Goal: Information Seeking & Learning: Learn about a topic

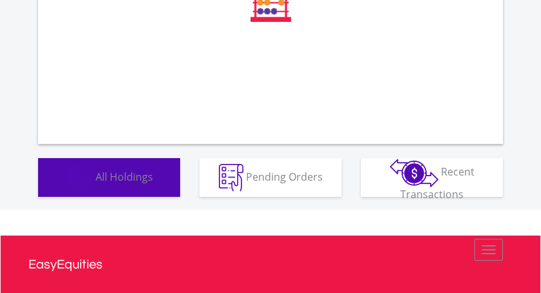
click at [120, 173] on button "Holdings All Holdings" at bounding box center [109, 177] width 142 height 39
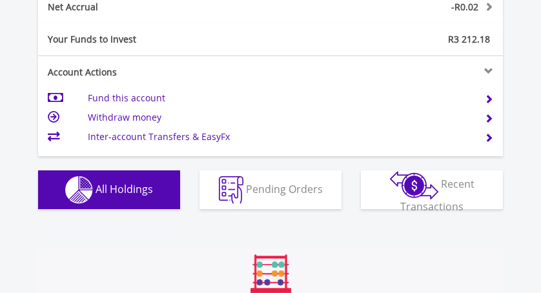
scroll to position [1057, 0]
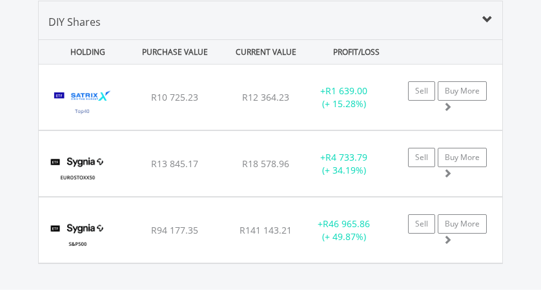
click at [120, 96] on div "Satrix 40 ETF" at bounding box center [85, 103] width 81 height 52
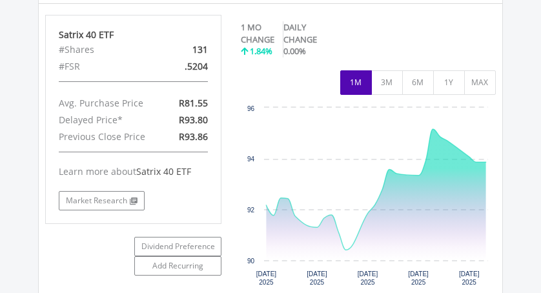
scroll to position [1184, 0]
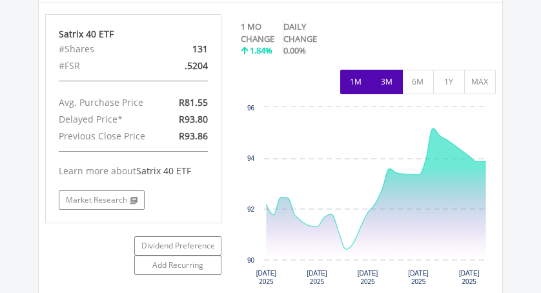
click at [390, 81] on button "3M" at bounding box center [387, 82] width 32 height 25
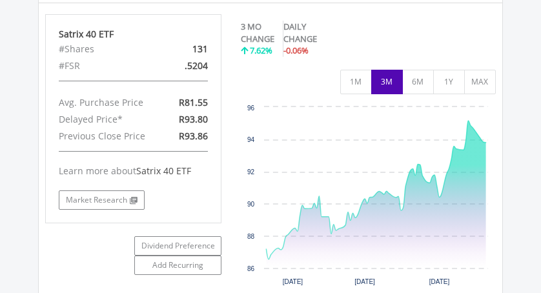
click at [485, 78] on button "MAX" at bounding box center [480, 82] width 32 height 25
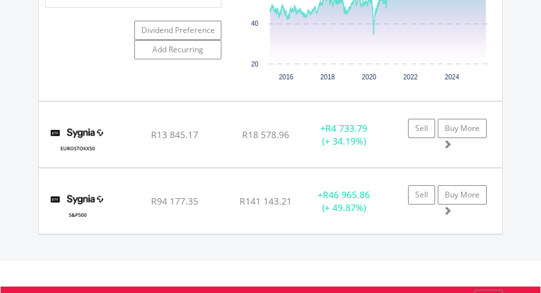
scroll to position [1401, 0]
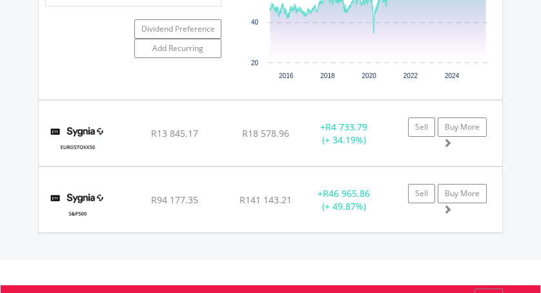
click at [121, 133] on div "SYGNIA ITRIX EUROSTOXX50" at bounding box center [85, 140] width 81 height 52
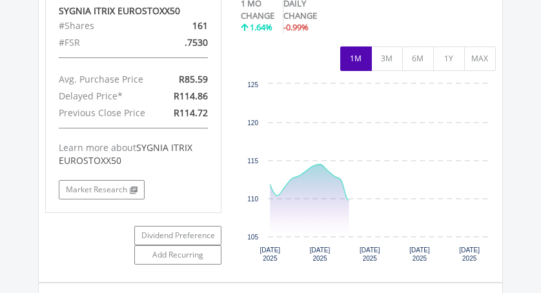
scroll to position [1588, 0]
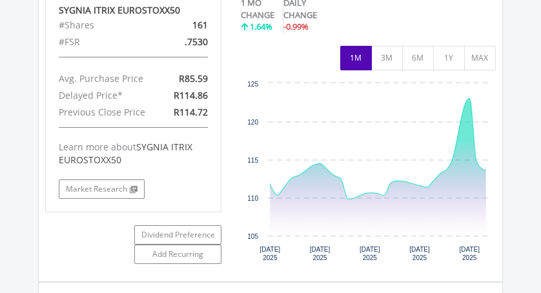
click at [486, 55] on button "MAX" at bounding box center [480, 58] width 32 height 25
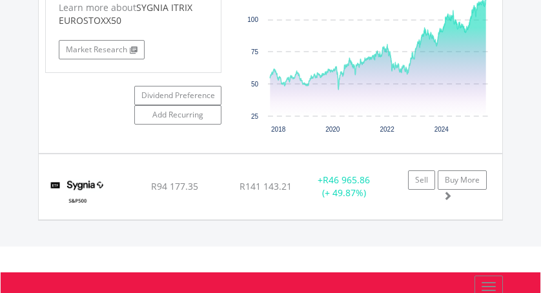
scroll to position [1729, 0]
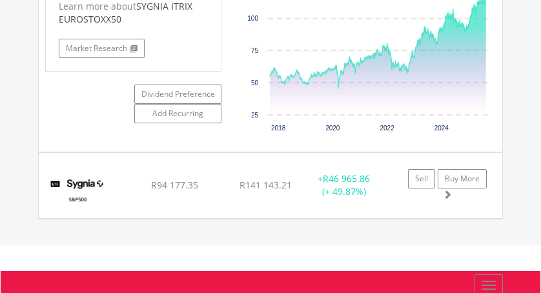
click at [110, 179] on img at bounding box center [77, 192] width 65 height 46
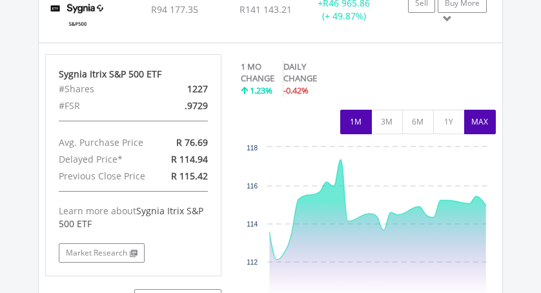
click at [478, 123] on button "MAX" at bounding box center [480, 122] width 32 height 25
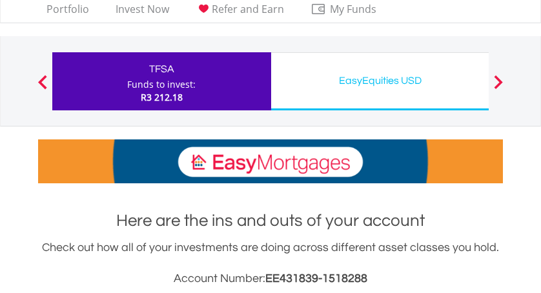
scroll to position [0, 0]
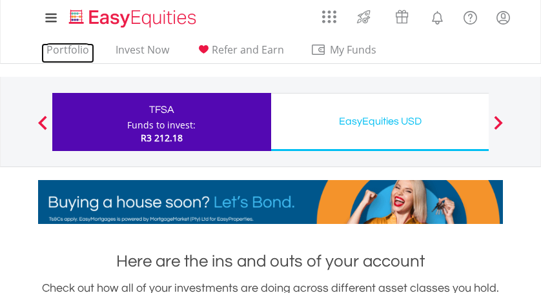
click at [69, 48] on link "Portfolio" at bounding box center [67, 53] width 53 height 20
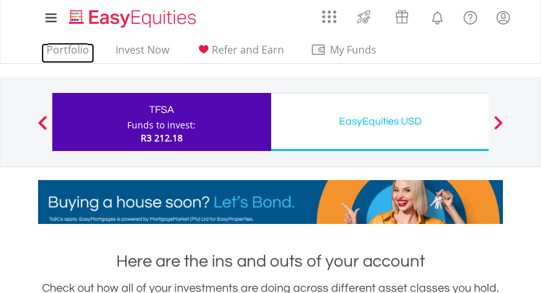
click at [70, 46] on link "Portfolio" at bounding box center [67, 53] width 53 height 20
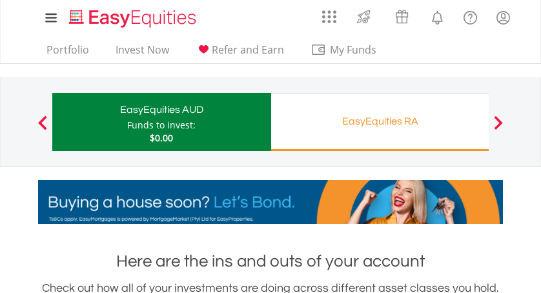
click at [36, 122] on button "Previous" at bounding box center [43, 128] width 26 height 13
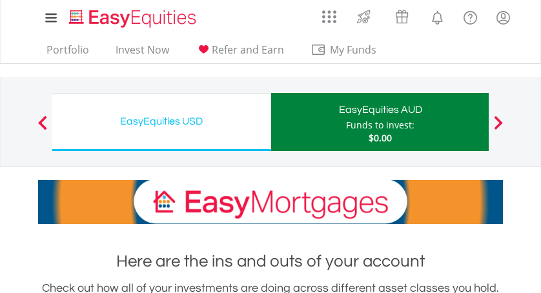
click at [40, 127] on button "Previous" at bounding box center [43, 128] width 26 height 13
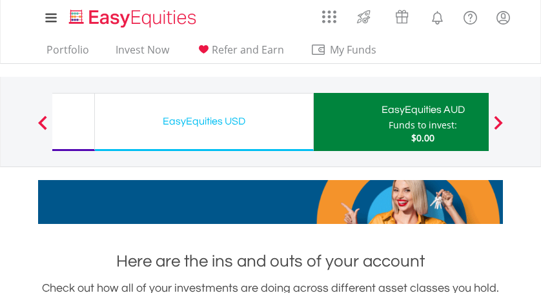
scroll to position [124, 155]
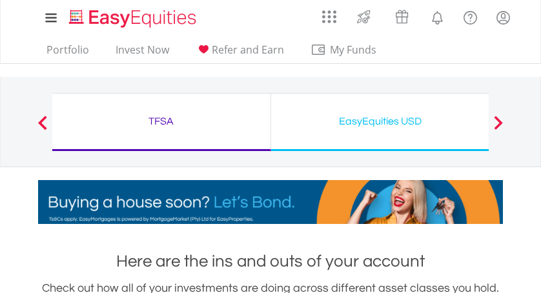
click at [37, 126] on button "Previous" at bounding box center [43, 128] width 26 height 13
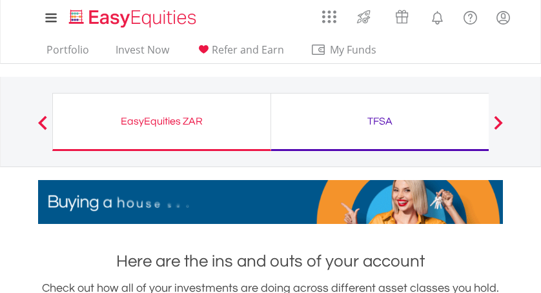
click at [163, 123] on div "EasyEquities ZAR" at bounding box center [162, 121] width 202 height 18
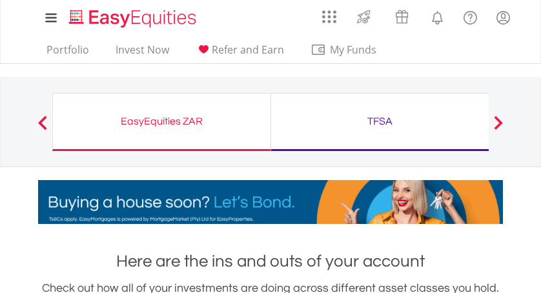
click at [164, 121] on div "EasyEquities ZAR" at bounding box center [162, 121] width 202 height 18
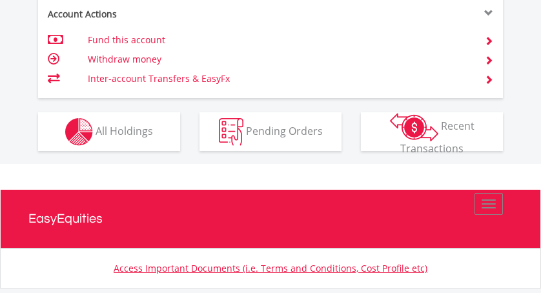
scroll to position [919, 0]
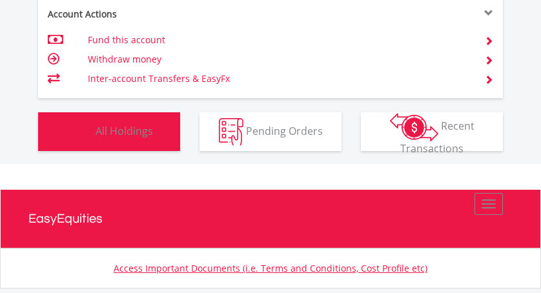
click at [132, 128] on span "All Holdings" at bounding box center [124, 130] width 57 height 14
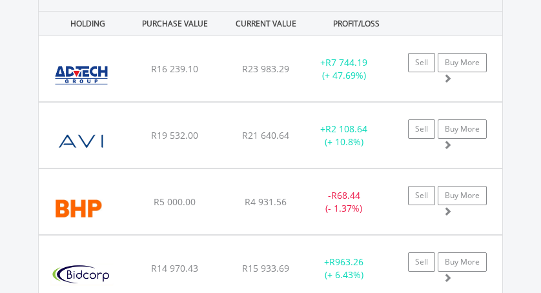
scroll to position [1137, 0]
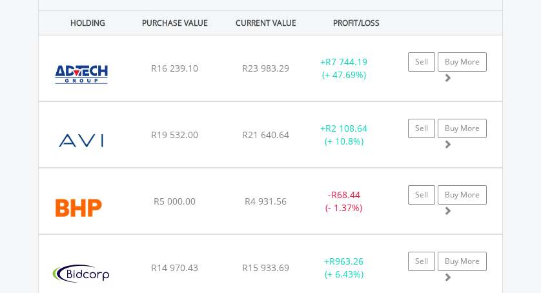
click at [108, 138] on img at bounding box center [81, 141] width 73 height 46
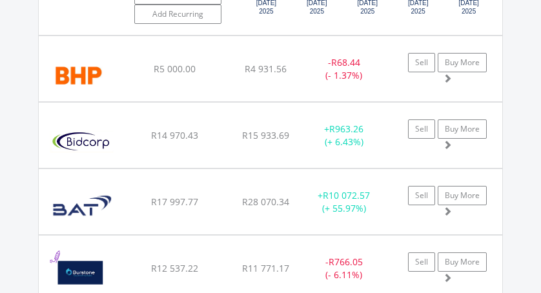
scroll to position [1578, 0]
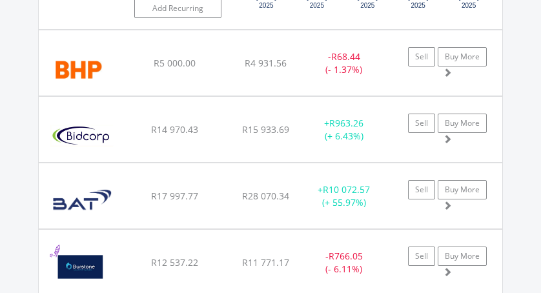
click at [101, 133] on img at bounding box center [81, 136] width 73 height 46
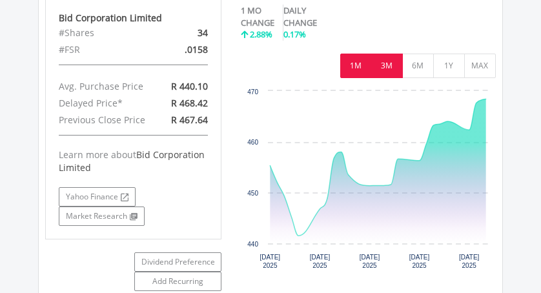
click at [383, 73] on button "3M" at bounding box center [387, 66] width 32 height 25
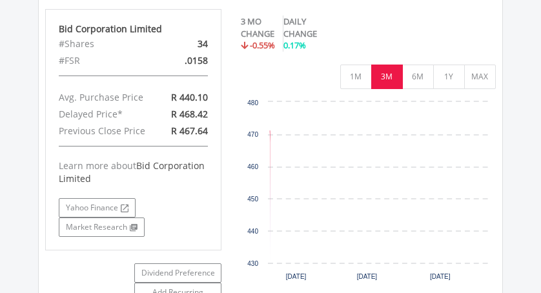
scroll to position [1754, 0]
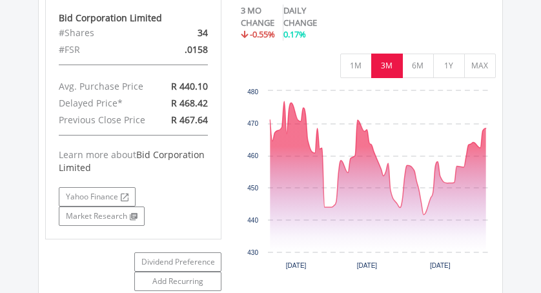
click at [483, 78] on button "MAX" at bounding box center [480, 66] width 32 height 25
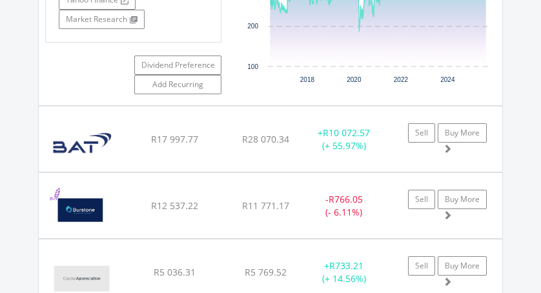
scroll to position [1952, 0]
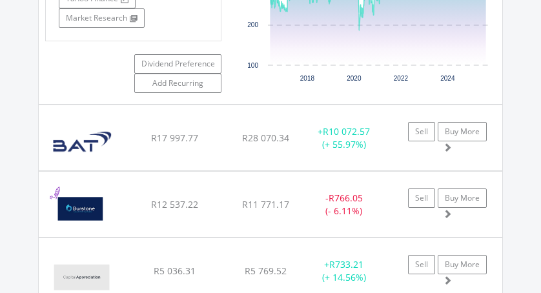
click at [96, 150] on img at bounding box center [82, 144] width 74 height 46
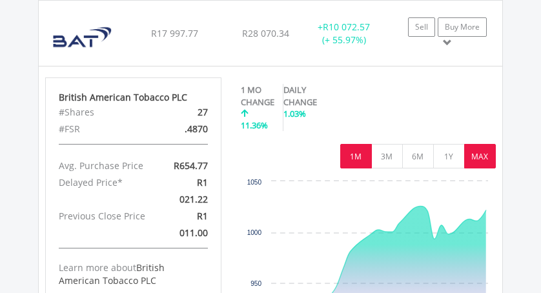
click at [479, 167] on button "MAX" at bounding box center [480, 156] width 32 height 25
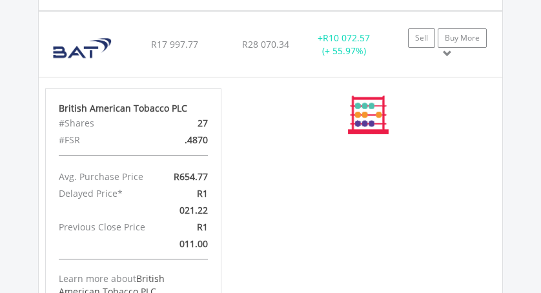
scroll to position [2056, 0]
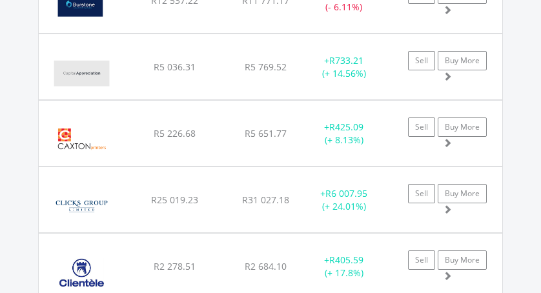
click at [121, 85] on div "Capital Appreciation Limited" at bounding box center [85, 73] width 81 height 52
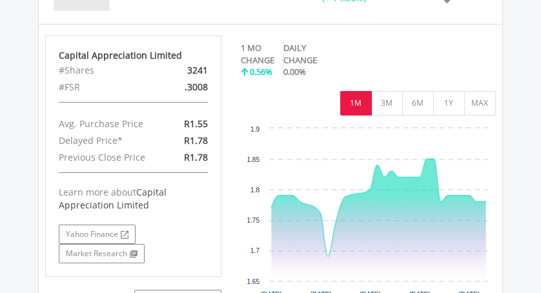
click at [480, 114] on button "MAX" at bounding box center [480, 103] width 32 height 25
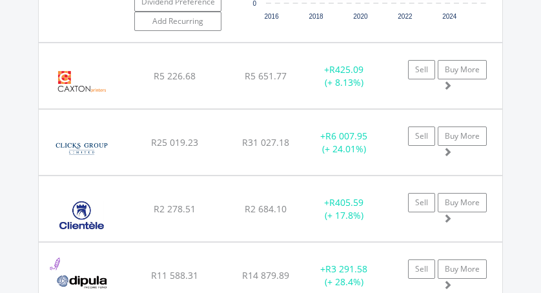
scroll to position [2879, 0]
click at [94, 150] on img at bounding box center [81, 148] width 73 height 46
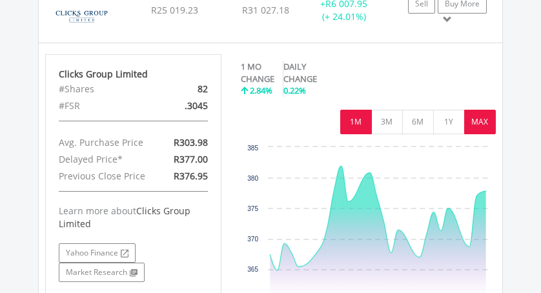
click at [478, 131] on button "MAX" at bounding box center [480, 122] width 32 height 25
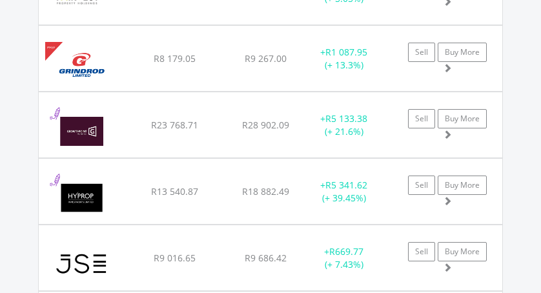
scroll to position [3744, 0]
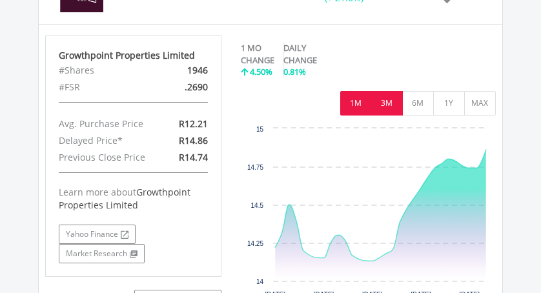
click at [388, 108] on button "3M" at bounding box center [387, 103] width 32 height 25
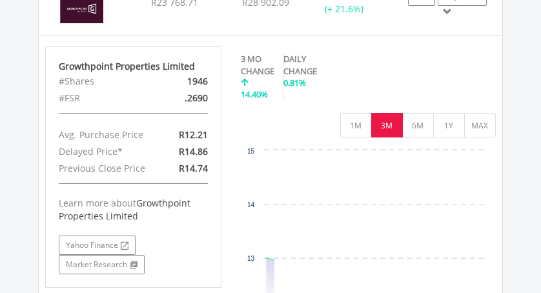
scroll to position [3877, 0]
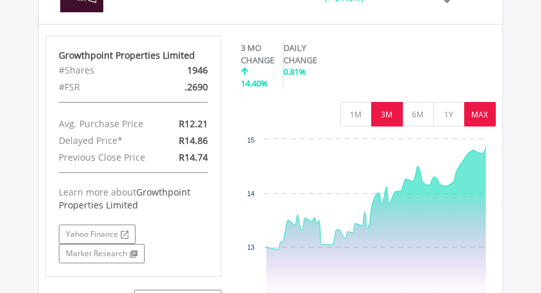
click at [483, 127] on button "MAX" at bounding box center [480, 114] width 32 height 25
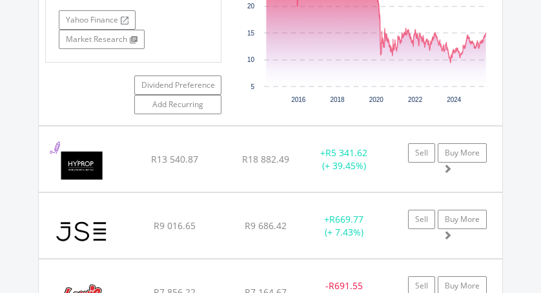
scroll to position [4093, 0]
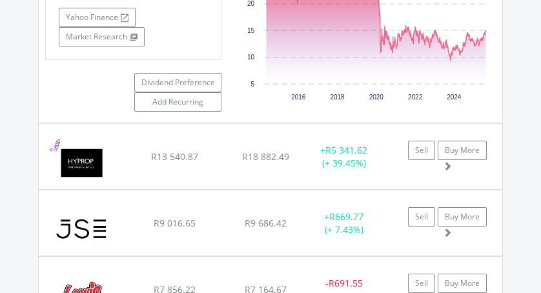
click at [118, 162] on img at bounding box center [81, 163] width 73 height 46
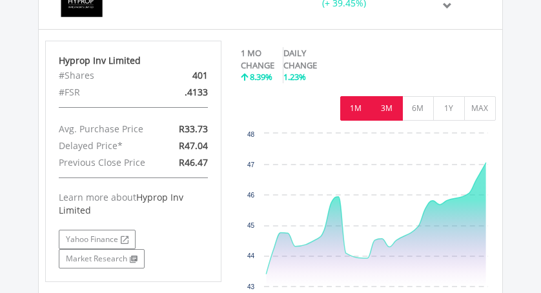
click at [384, 118] on button "3M" at bounding box center [387, 108] width 32 height 25
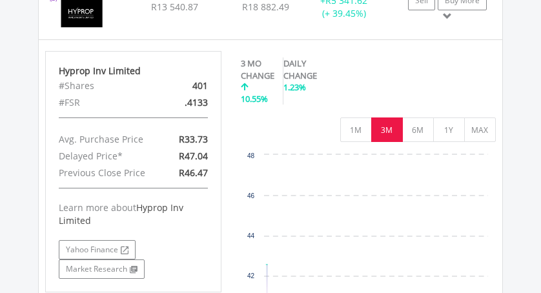
scroll to position [4253, 0]
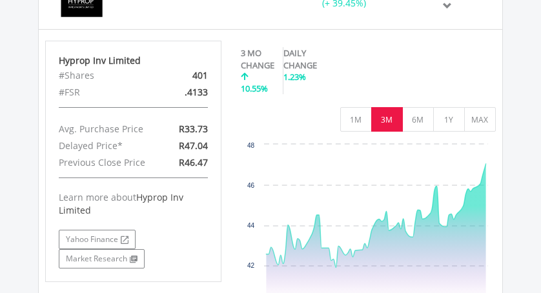
click at [482, 127] on button "MAX" at bounding box center [480, 119] width 32 height 25
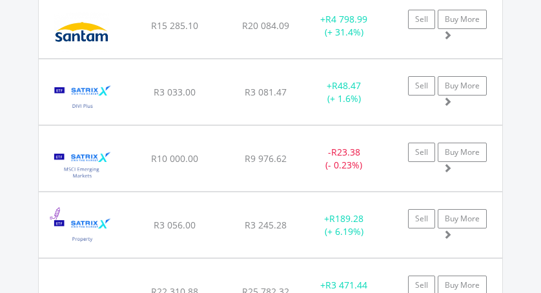
scroll to position [5206, 0]
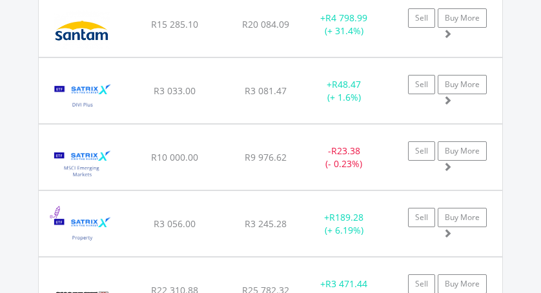
click at [97, 172] on img at bounding box center [82, 164] width 74 height 46
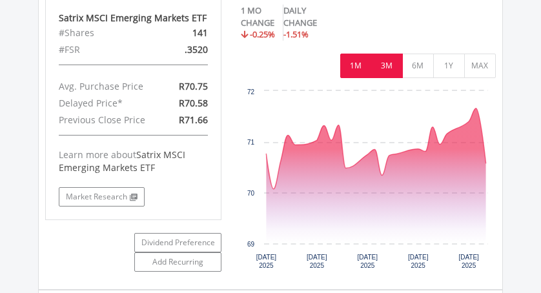
click at [385, 78] on button "3M" at bounding box center [387, 66] width 32 height 25
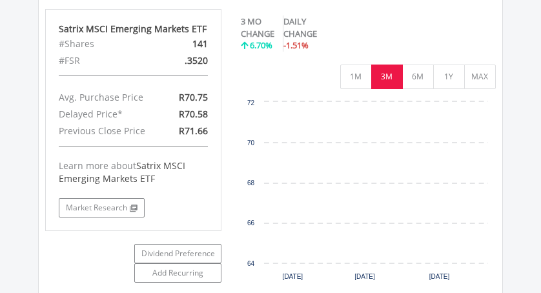
scroll to position [5409, 0]
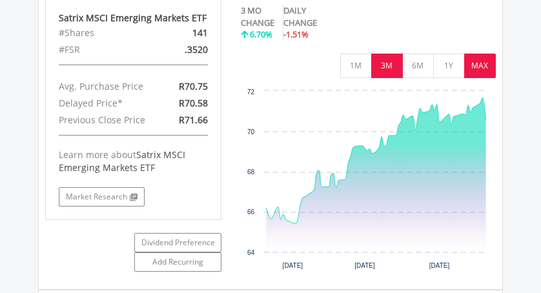
click at [480, 78] on button "MAX" at bounding box center [480, 66] width 32 height 25
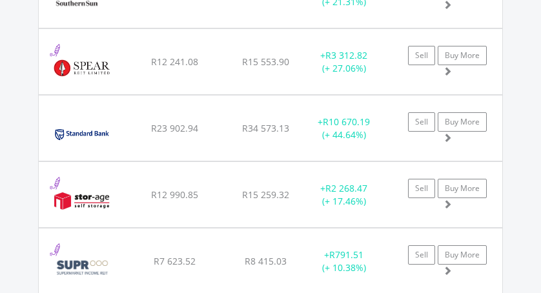
scroll to position [5882, 0]
click at [127, 144] on div "Standard Bank Group Limited" at bounding box center [85, 134] width 81 height 52
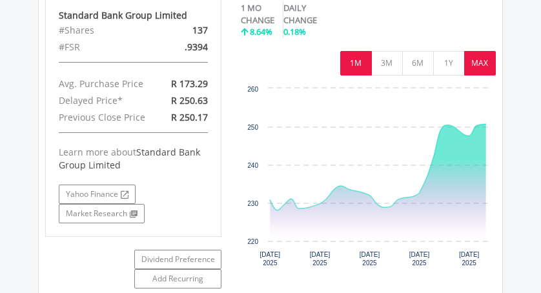
click at [476, 75] on button "MAX" at bounding box center [480, 63] width 32 height 25
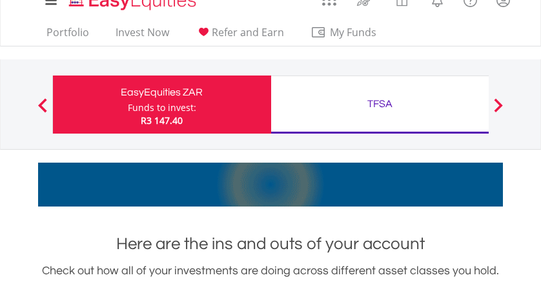
scroll to position [0, 0]
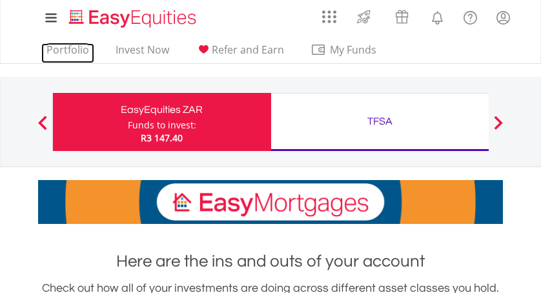
click at [68, 46] on link "Portfolio" at bounding box center [67, 53] width 53 height 20
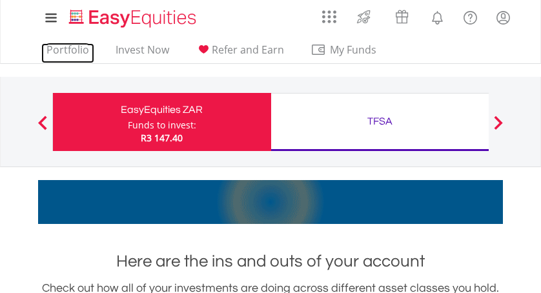
click at [73, 50] on link "Portfolio" at bounding box center [67, 53] width 53 height 20
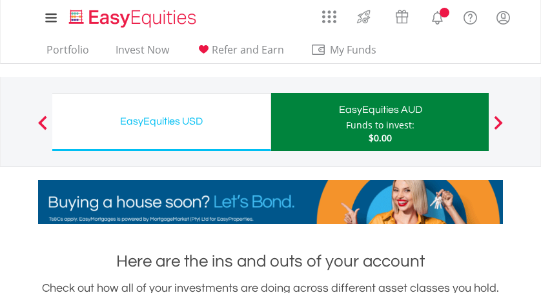
scroll to position [124, 155]
click at [40, 122] on button "Previous" at bounding box center [43, 128] width 26 height 13
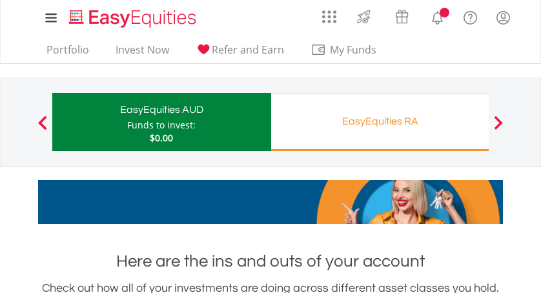
scroll to position [124, 155]
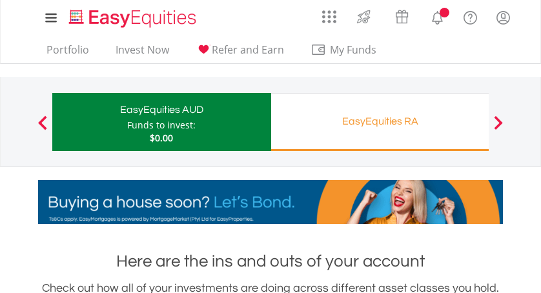
click at [37, 125] on button "Previous" at bounding box center [43, 128] width 26 height 13
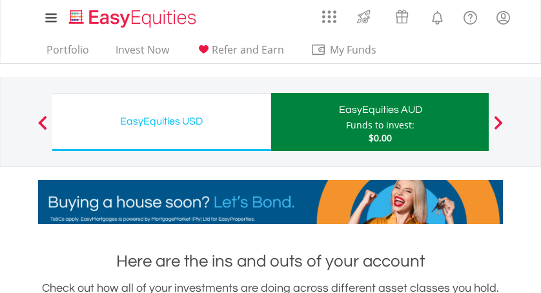
click at [40, 126] on button "Previous" at bounding box center [43, 128] width 26 height 13
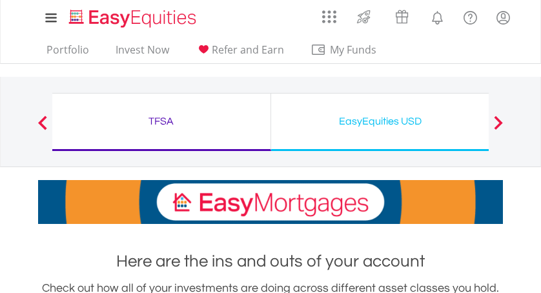
click at [42, 128] on button "Previous" at bounding box center [43, 128] width 26 height 13
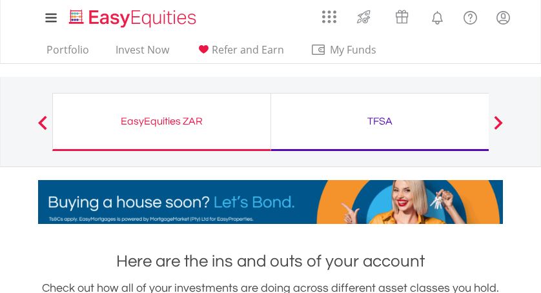
click at [159, 121] on div "EasyEquities ZAR" at bounding box center [162, 121] width 202 height 18
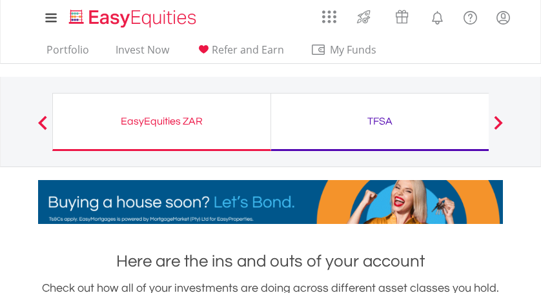
click at [159, 123] on div "EasyEquities ZAR" at bounding box center [162, 121] width 202 height 18
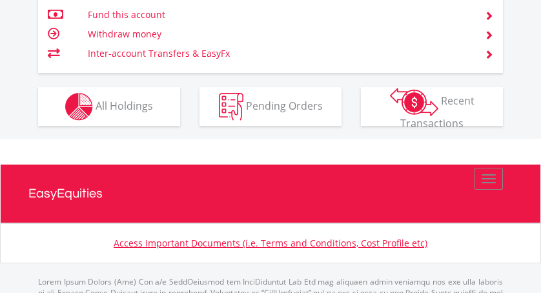
scroll to position [946, 0]
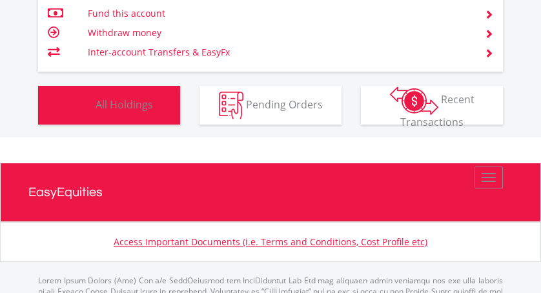
click at [128, 105] on span "All Holdings" at bounding box center [124, 104] width 57 height 14
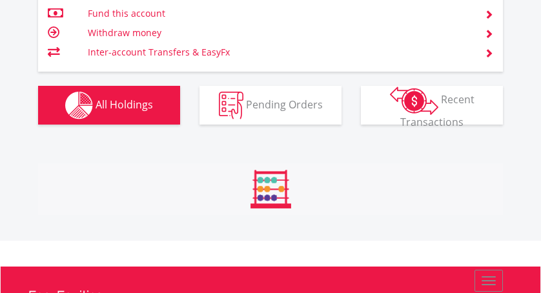
scroll to position [1108, 0]
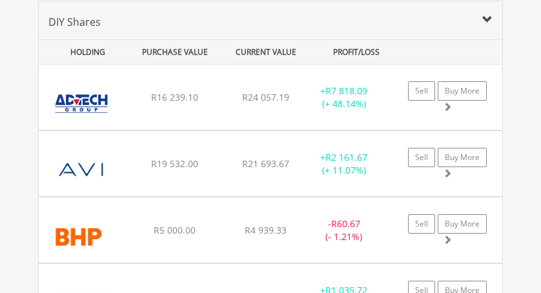
click at [128, 100] on div "﻿ Advtech Limited R16 239.10 R24 057.19 R32.55 + R7 818.09 (+ 48.14%) Sell Buy …" at bounding box center [270, 97] width 463 height 65
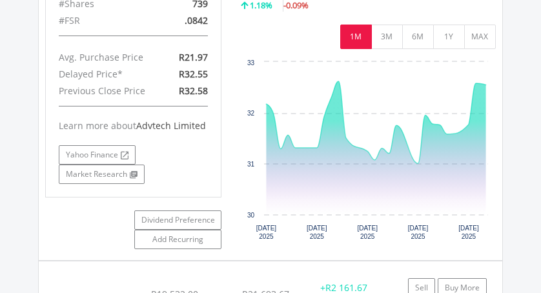
scroll to position [1288, 0]
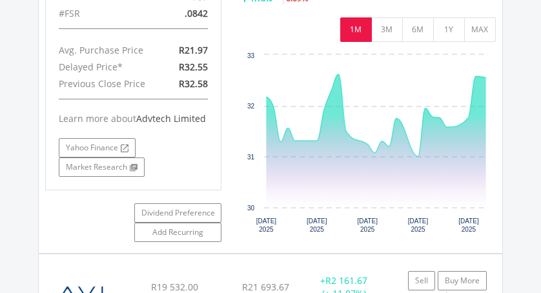
click at [476, 34] on button "MAX" at bounding box center [480, 29] width 32 height 25
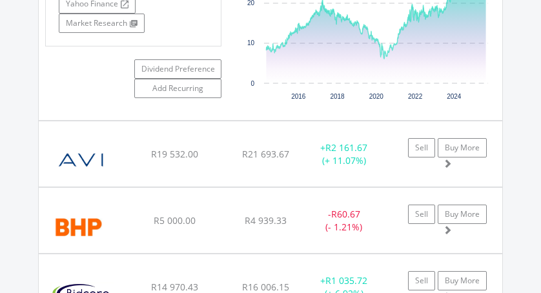
scroll to position [1432, 0]
click at [114, 160] on img at bounding box center [81, 160] width 73 height 46
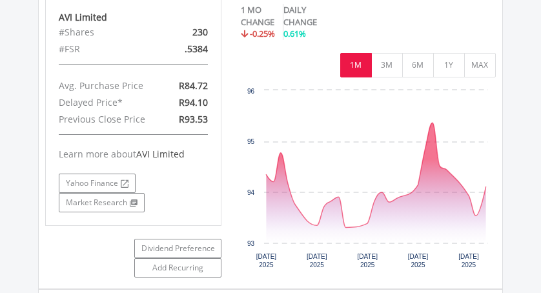
click at [478, 77] on button "MAX" at bounding box center [480, 65] width 32 height 25
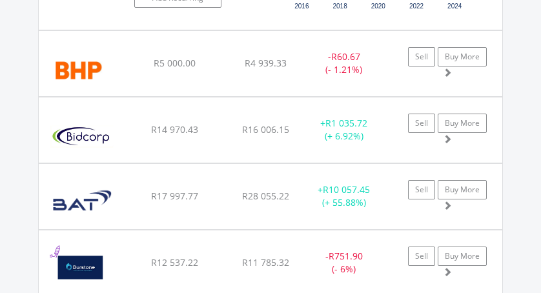
scroll to position [1902, 0]
click at [103, 125] on img at bounding box center [81, 137] width 73 height 46
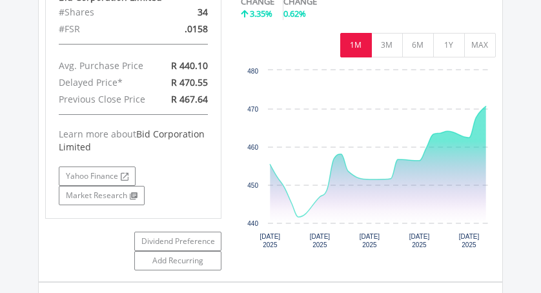
scroll to position [2102, 0]
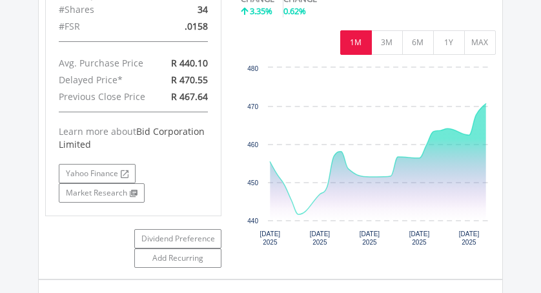
click at [482, 44] on button "MAX" at bounding box center [480, 42] width 32 height 25
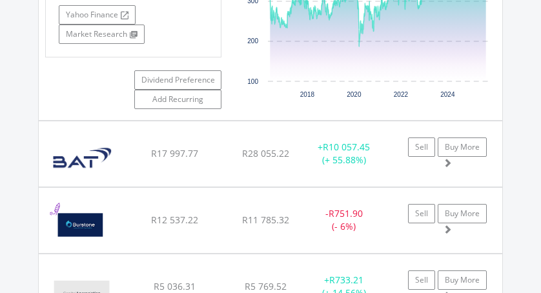
scroll to position [2262, 0]
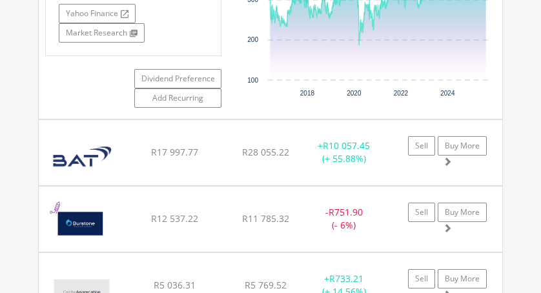
click at [105, 150] on img at bounding box center [82, 159] width 74 height 46
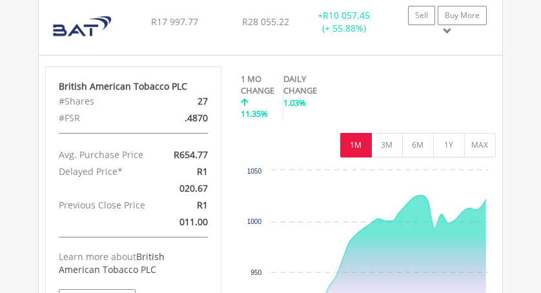
click at [479, 147] on button "MAX" at bounding box center [480, 145] width 32 height 25
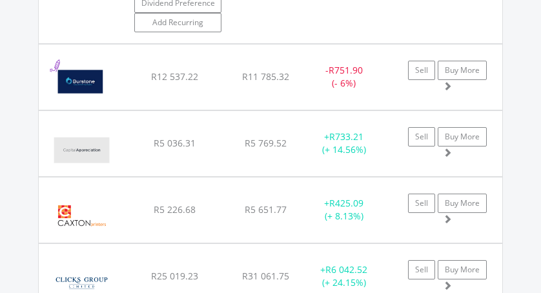
scroll to position [2755, 0]
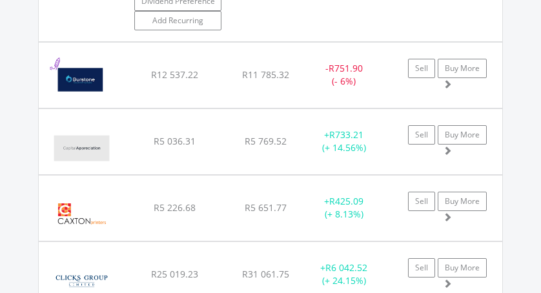
click at [109, 144] on img at bounding box center [81, 148] width 73 height 46
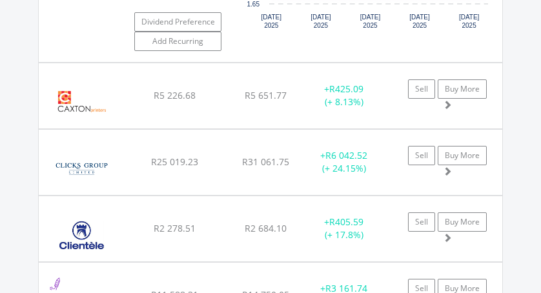
scroll to position [3183, 0]
click at [102, 155] on img at bounding box center [81, 168] width 73 height 46
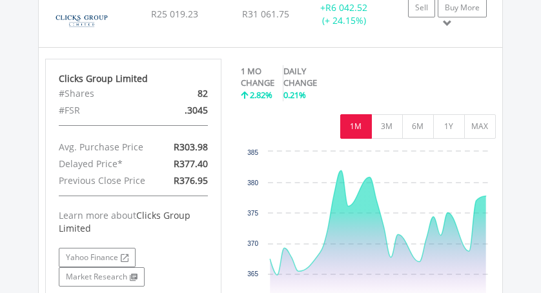
click at [482, 125] on button "MAX" at bounding box center [480, 126] width 32 height 25
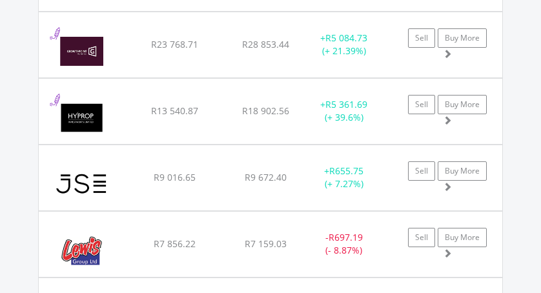
scroll to position [4145, 0]
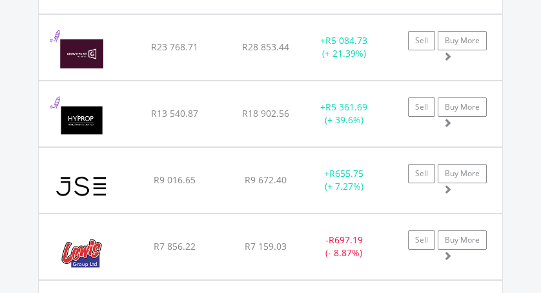
click at [121, 50] on div "Growthpoint Properties Limited" at bounding box center [85, 54] width 81 height 52
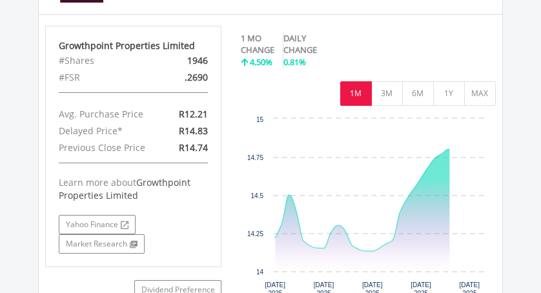
scroll to position [4215, 0]
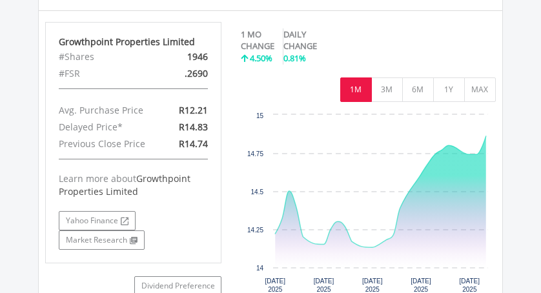
click at [480, 86] on button "MAX" at bounding box center [480, 89] width 32 height 25
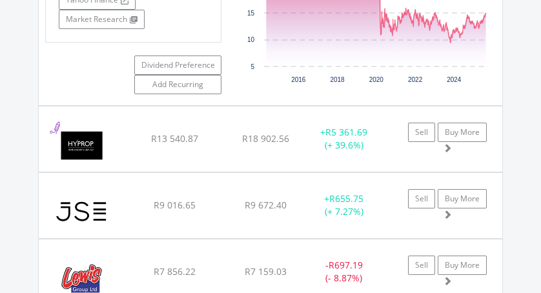
click at [119, 143] on div "Hyprop Inv Limited" at bounding box center [85, 145] width 81 height 52
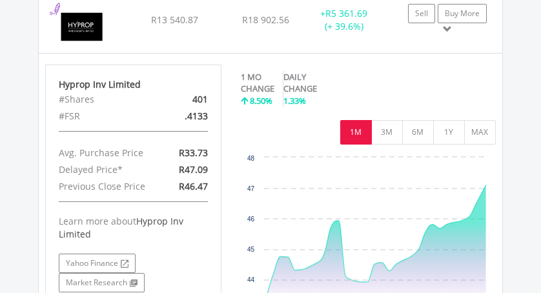
click at [480, 129] on button "MAX" at bounding box center [480, 132] width 32 height 25
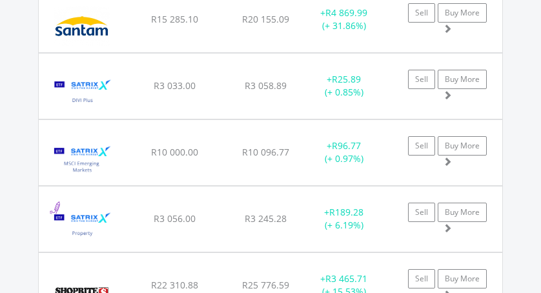
scroll to position [5537, 0]
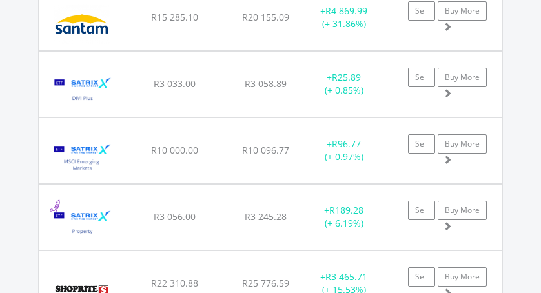
click at [112, 24] on img at bounding box center [81, 24] width 73 height 46
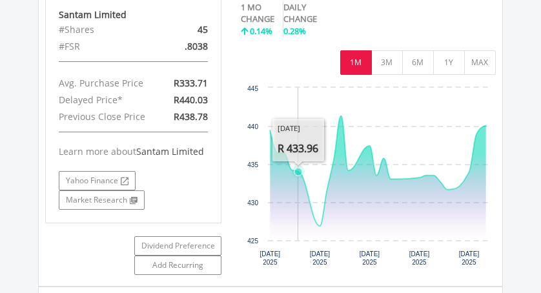
click at [475, 62] on button "MAX" at bounding box center [480, 62] width 32 height 25
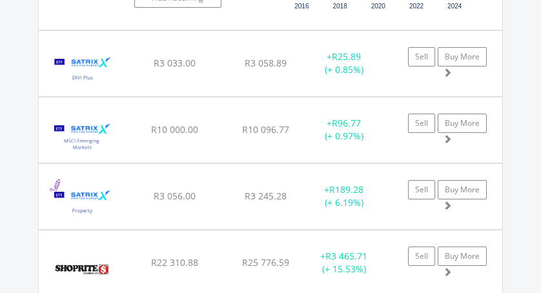
scroll to position [5872, 0]
click at [97, 131] on img at bounding box center [82, 136] width 74 height 46
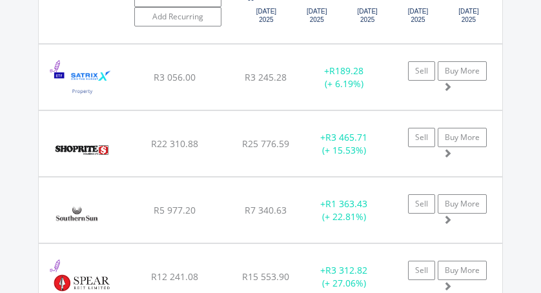
scroll to position [6312, 0]
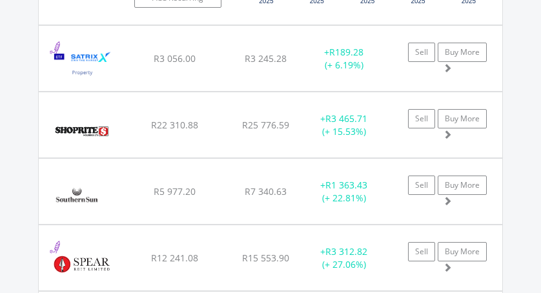
click at [112, 128] on img at bounding box center [81, 131] width 73 height 46
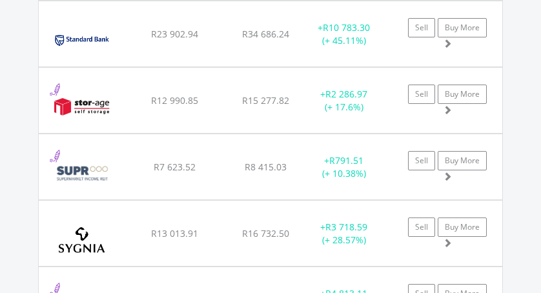
scroll to position [6917, 0]
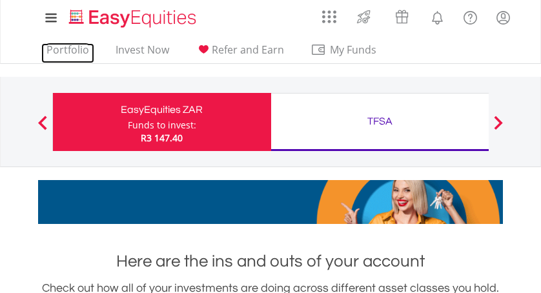
click at [65, 50] on link "Portfolio" at bounding box center [67, 53] width 53 height 20
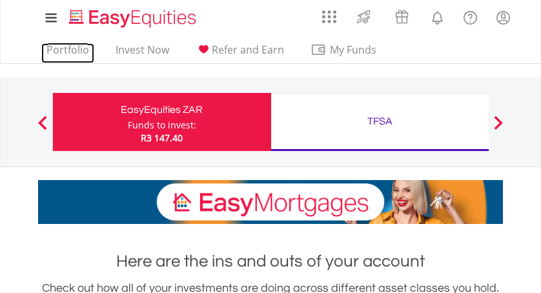
click at [66, 53] on link "Portfolio" at bounding box center [67, 53] width 53 height 20
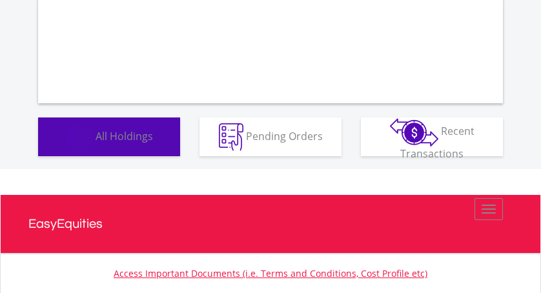
click at [125, 137] on span "All Holdings" at bounding box center [124, 135] width 57 height 14
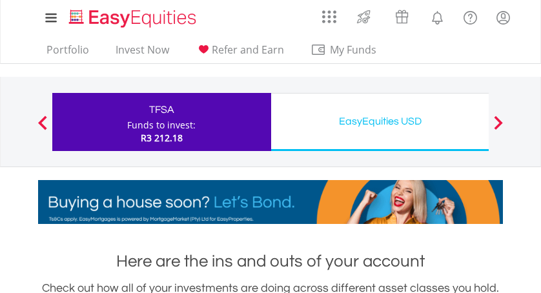
click at [39, 125] on button "Previous" at bounding box center [43, 128] width 26 height 13
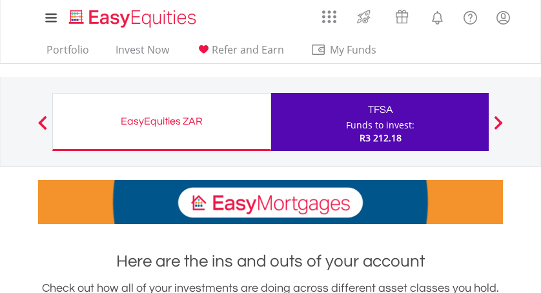
click at [159, 122] on div "EasyEquities ZAR" at bounding box center [162, 121] width 202 height 18
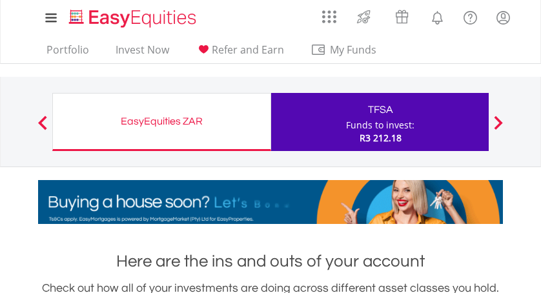
click at [158, 121] on div "EasyEquities ZAR" at bounding box center [162, 121] width 202 height 18
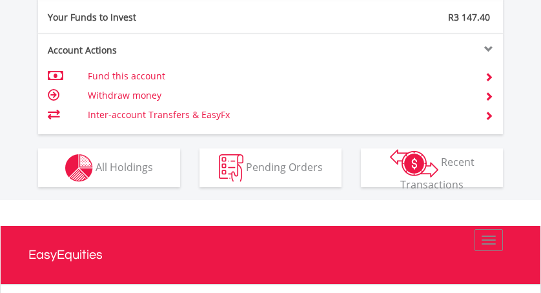
scroll to position [884, 0]
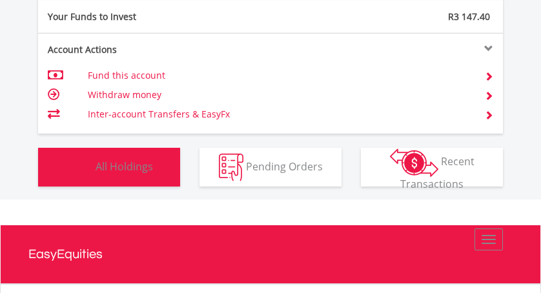
click at [123, 165] on span "All Holdings" at bounding box center [124, 166] width 57 height 14
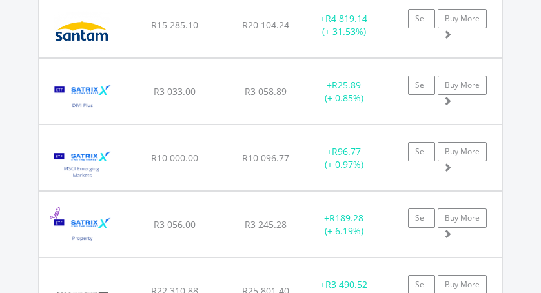
scroll to position [2951, 0]
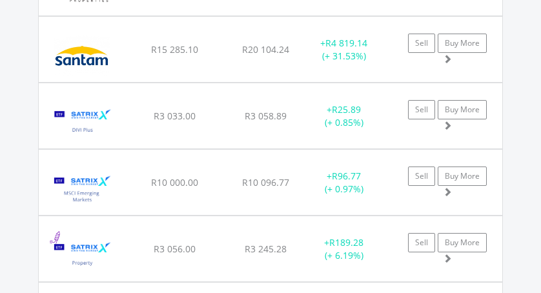
click at [116, 48] on img at bounding box center [81, 56] width 73 height 46
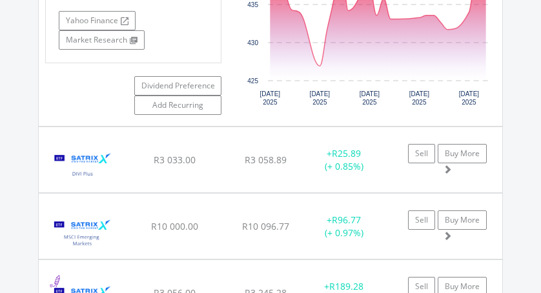
scroll to position [3210, 0]
click at [96, 177] on img at bounding box center [82, 166] width 74 height 46
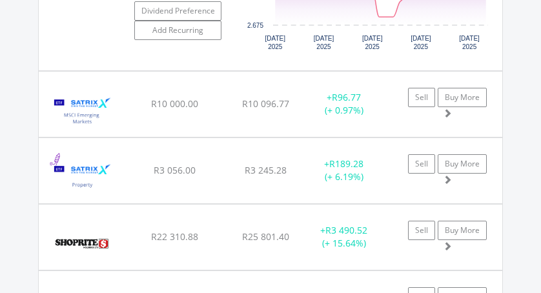
scroll to position [3635, 0]
click at [99, 131] on img at bounding box center [82, 111] width 74 height 46
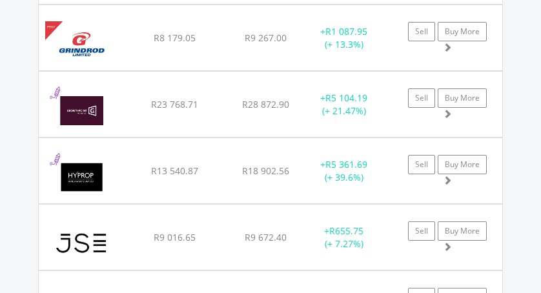
scroll to position [2163, 0]
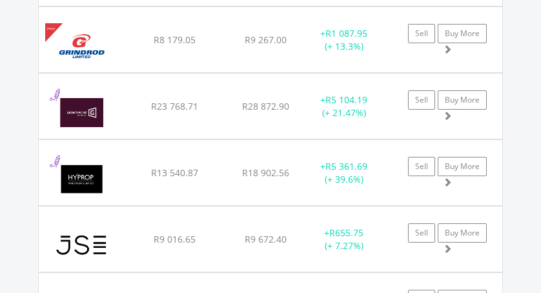
click at [110, 105] on img at bounding box center [81, 113] width 73 height 46
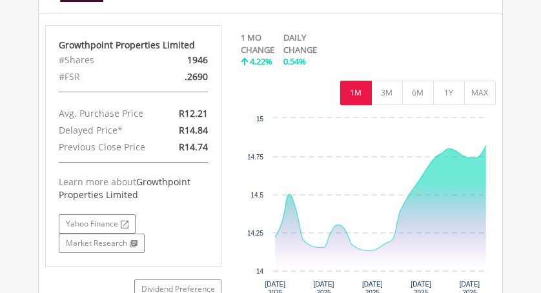
scroll to position [2289, 0]
click at [385, 90] on button "3M" at bounding box center [387, 92] width 32 height 25
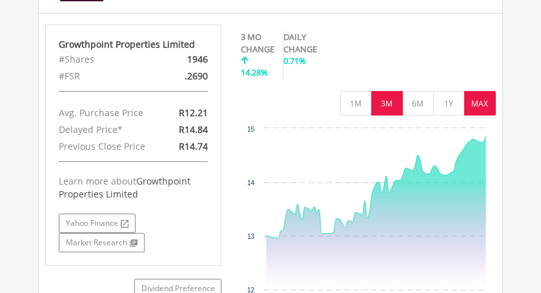
click at [475, 101] on button "MAX" at bounding box center [480, 103] width 32 height 25
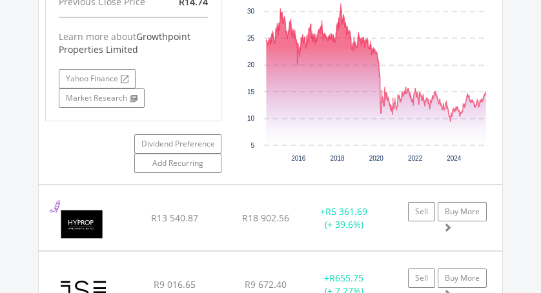
scroll to position [2436, 0]
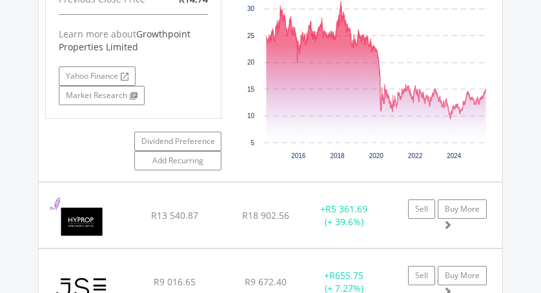
click at [116, 215] on img at bounding box center [81, 222] width 73 height 46
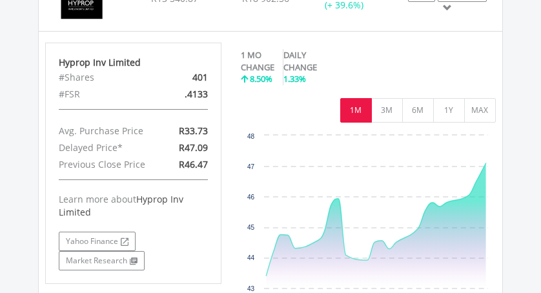
scroll to position [2653, 0]
click at [480, 111] on button "MAX" at bounding box center [480, 109] width 32 height 25
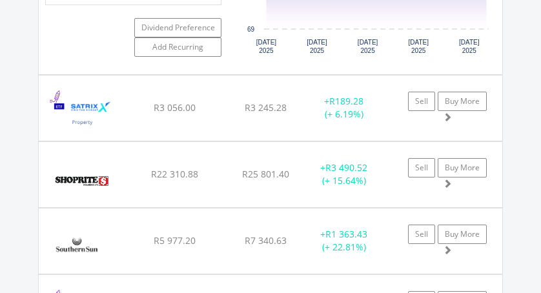
scroll to position [4632, 0]
click at [101, 131] on img at bounding box center [82, 114] width 74 height 46
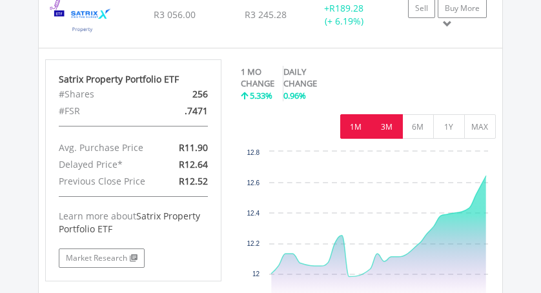
click at [382, 139] on button "3M" at bounding box center [387, 126] width 32 height 25
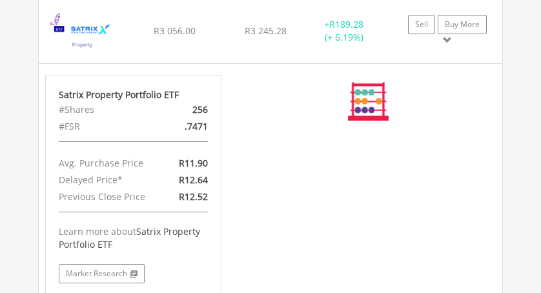
scroll to position [4730, 0]
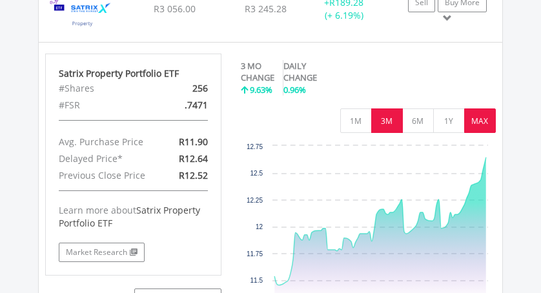
click at [478, 133] on button "MAX" at bounding box center [480, 120] width 32 height 25
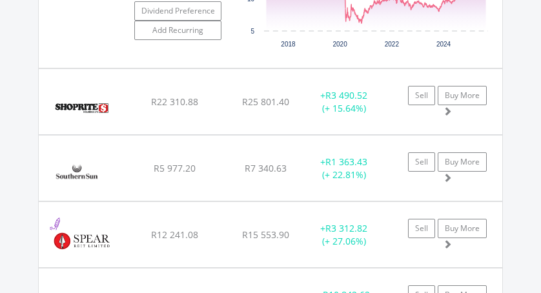
scroll to position [5018, 0]
click at [88, 127] on img at bounding box center [81, 108] width 73 height 46
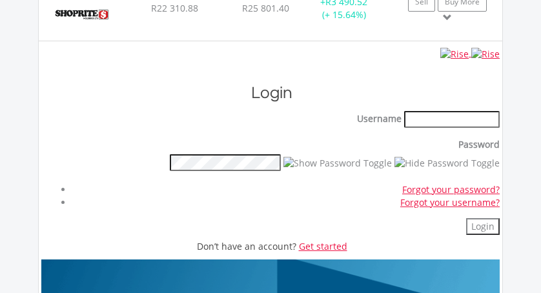
scroll to position [5112, 0]
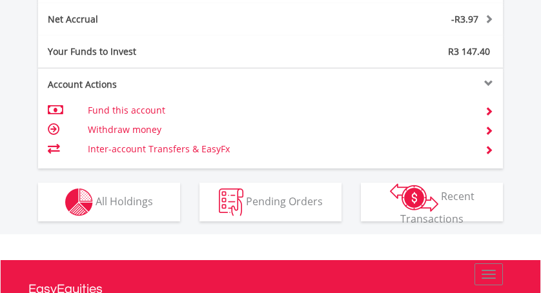
scroll to position [849, 0]
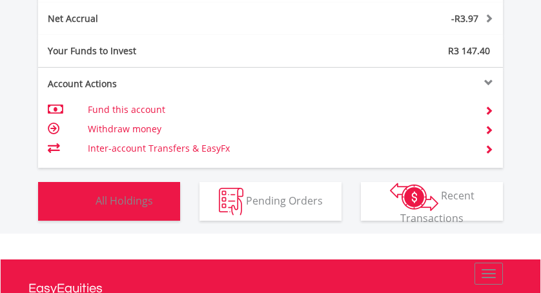
click at [122, 194] on span "All Holdings" at bounding box center [124, 200] width 57 height 14
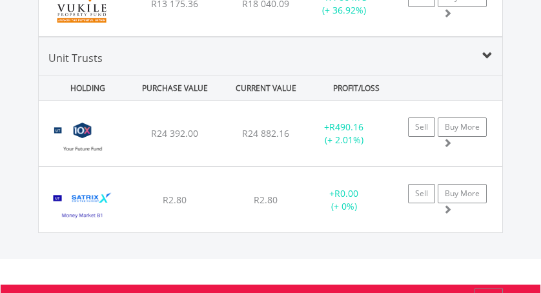
scroll to position [3727, 0]
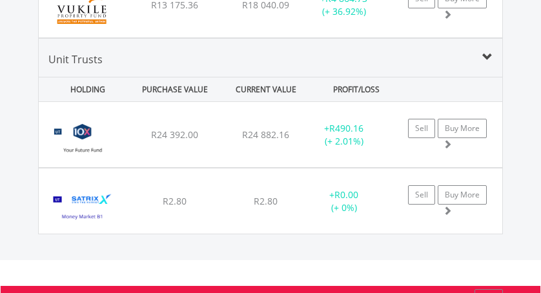
click at [103, 132] on img at bounding box center [82, 141] width 74 height 46
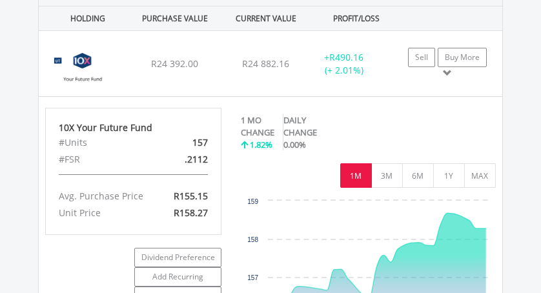
scroll to position [3798, 0]
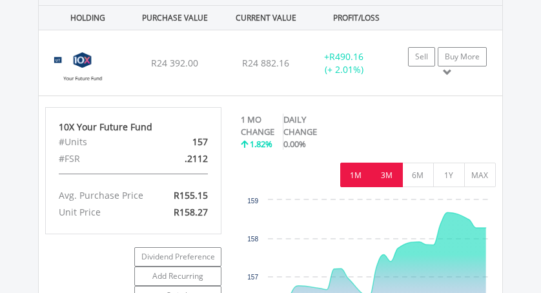
click at [386, 171] on button "3M" at bounding box center [387, 175] width 32 height 25
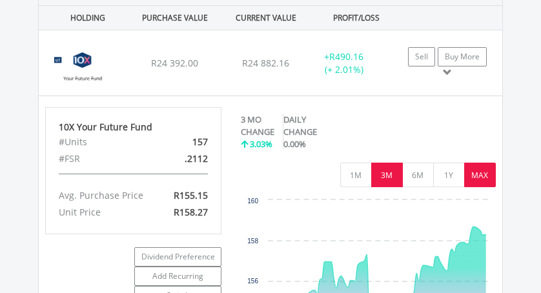
click at [482, 177] on button "MAX" at bounding box center [480, 175] width 32 height 25
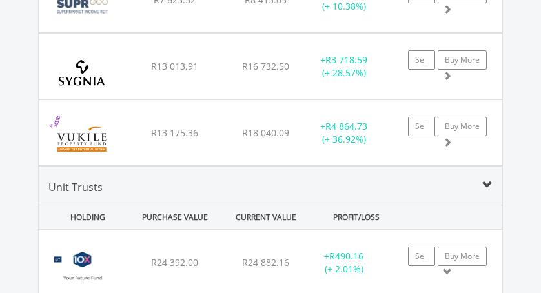
scroll to position [3598, 0]
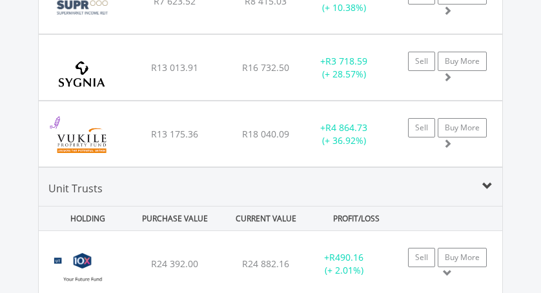
click at [104, 135] on img at bounding box center [81, 140] width 73 height 46
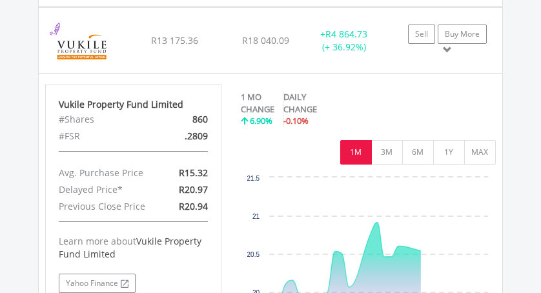
scroll to position [3693, 0]
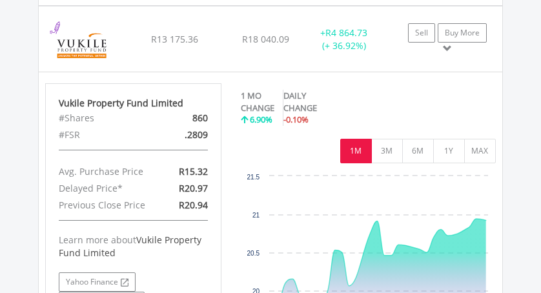
click at [480, 151] on button "MAX" at bounding box center [480, 151] width 32 height 25
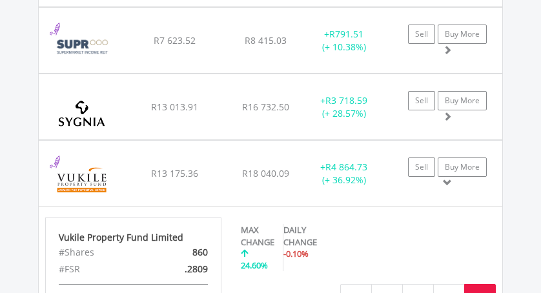
scroll to position [3549, 0]
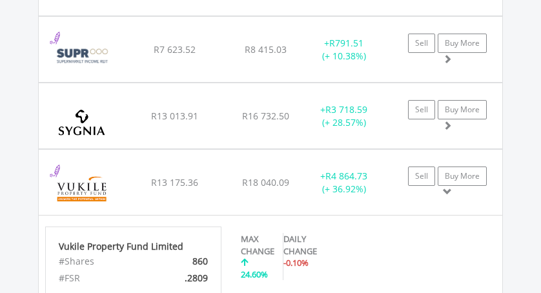
click at [108, 108] on img at bounding box center [81, 122] width 73 height 46
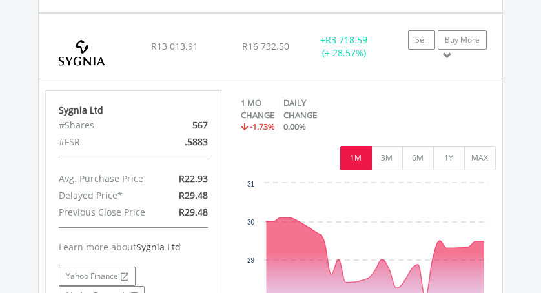
scroll to position [3620, 0]
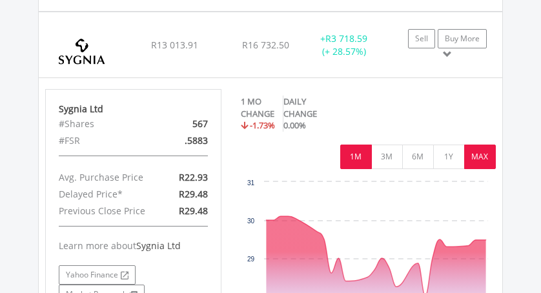
click at [478, 168] on button "MAX" at bounding box center [480, 157] width 32 height 25
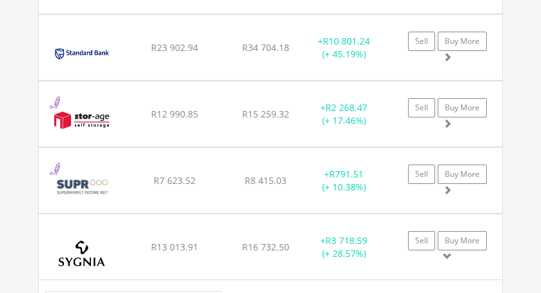
scroll to position [3417, 0]
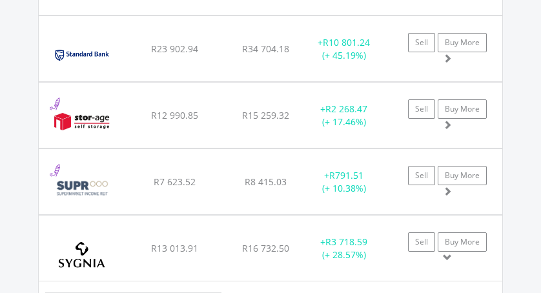
click at [112, 52] on img at bounding box center [81, 55] width 73 height 46
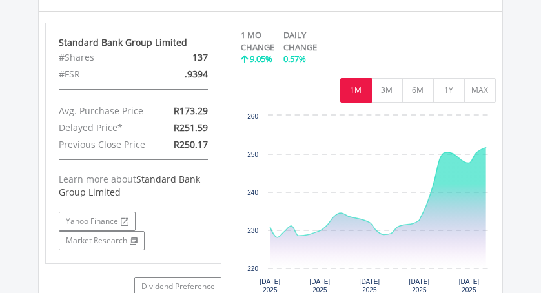
scroll to position [3488, 0]
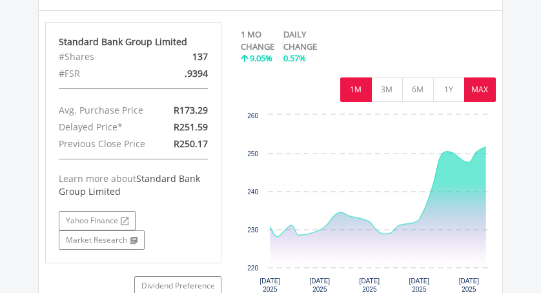
click at [478, 90] on button "MAX" at bounding box center [480, 89] width 32 height 25
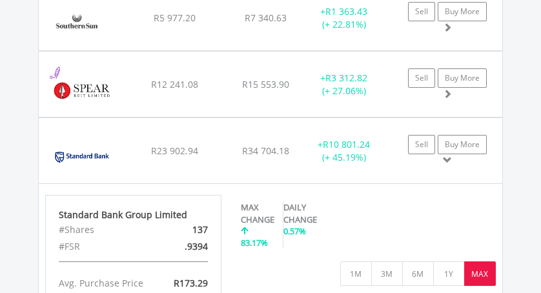
scroll to position [3314, 0]
click at [107, 89] on img at bounding box center [81, 91] width 73 height 46
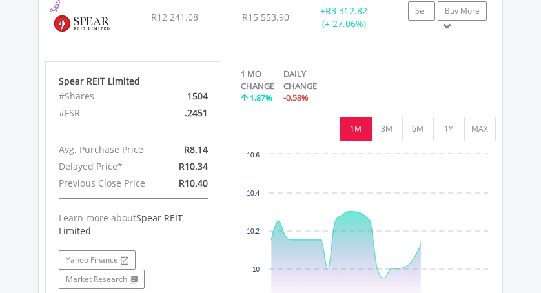
scroll to position [3385, 0]
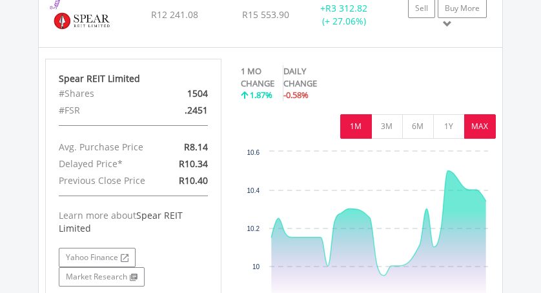
click at [482, 129] on button "MAX" at bounding box center [480, 126] width 32 height 25
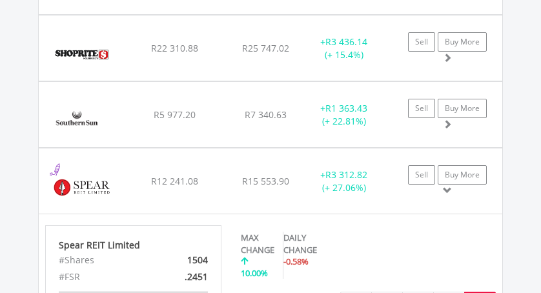
scroll to position [3218, 0]
click at [103, 109] on img at bounding box center [77, 121] width 65 height 46
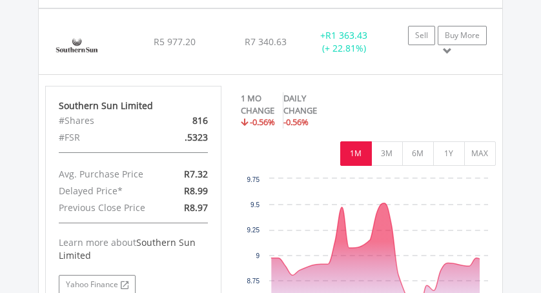
scroll to position [3294, 0]
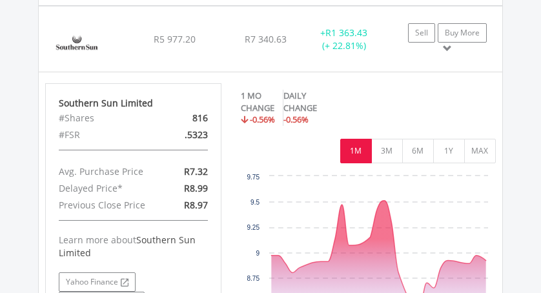
click at [478, 160] on button "MAX" at bounding box center [480, 151] width 32 height 25
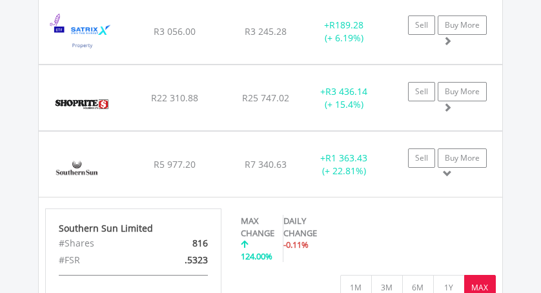
scroll to position [3147, 0]
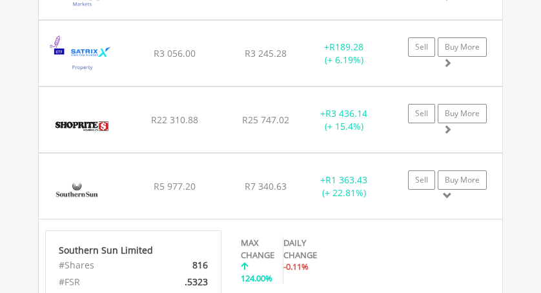
click at [103, 121] on img at bounding box center [81, 126] width 73 height 46
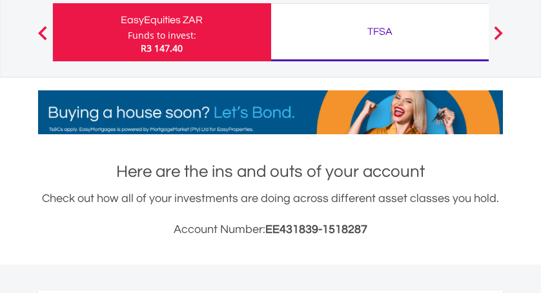
scroll to position [0, 0]
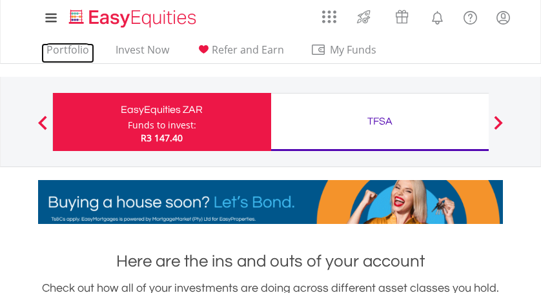
click at [71, 46] on link "Portfolio" at bounding box center [67, 53] width 53 height 20
